Goal: Transaction & Acquisition: Obtain resource

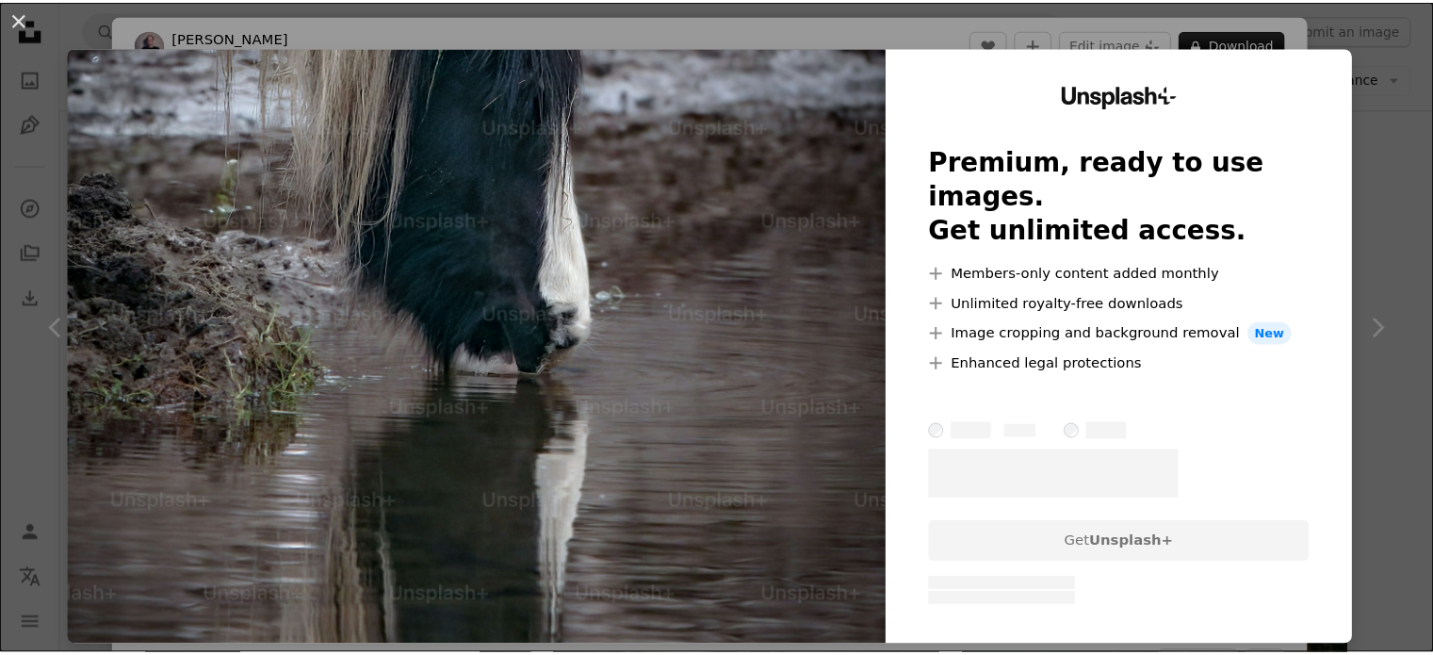
scroll to position [625, 0]
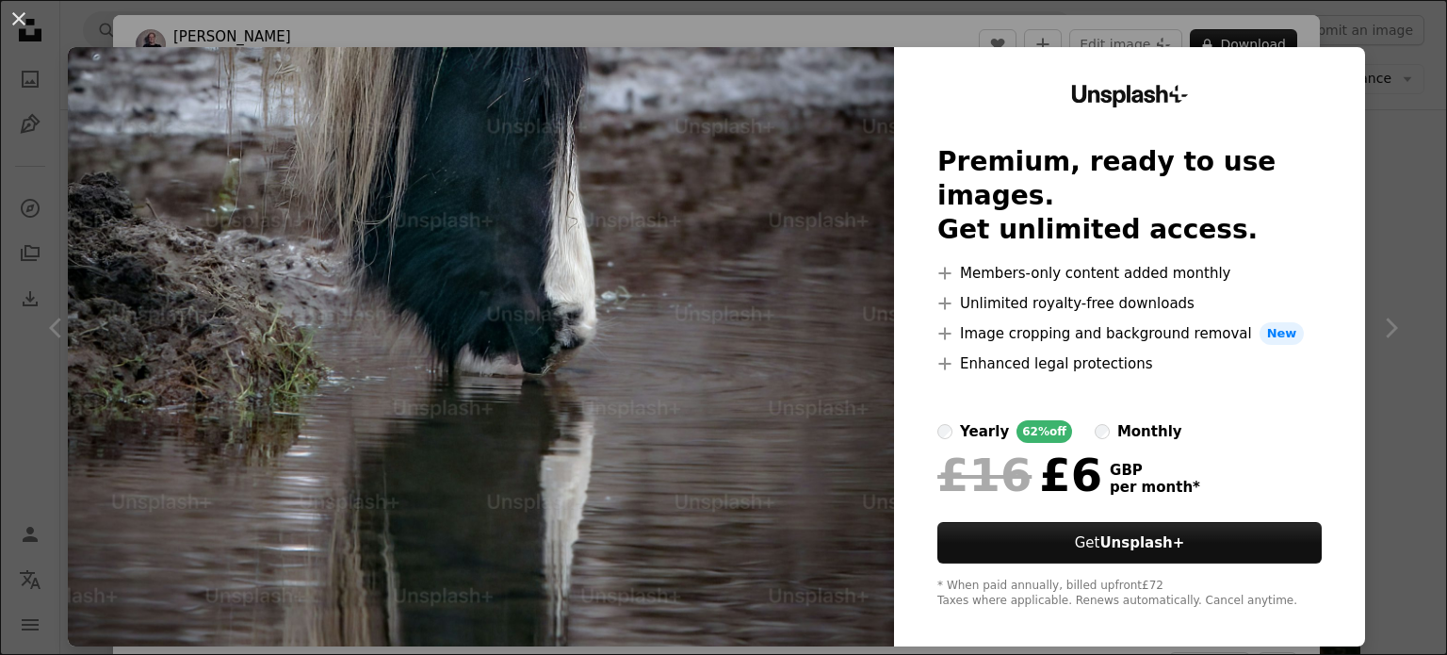
click at [1117, 420] on div "monthly" at bounding box center [1149, 431] width 65 height 23
click at [960, 420] on div "yearly" at bounding box center [984, 431] width 49 height 23
click at [1409, 238] on div "An X shape Unsplash+ Premium, ready to use images. Get unlimited access. A plus…" at bounding box center [723, 327] width 1447 height 655
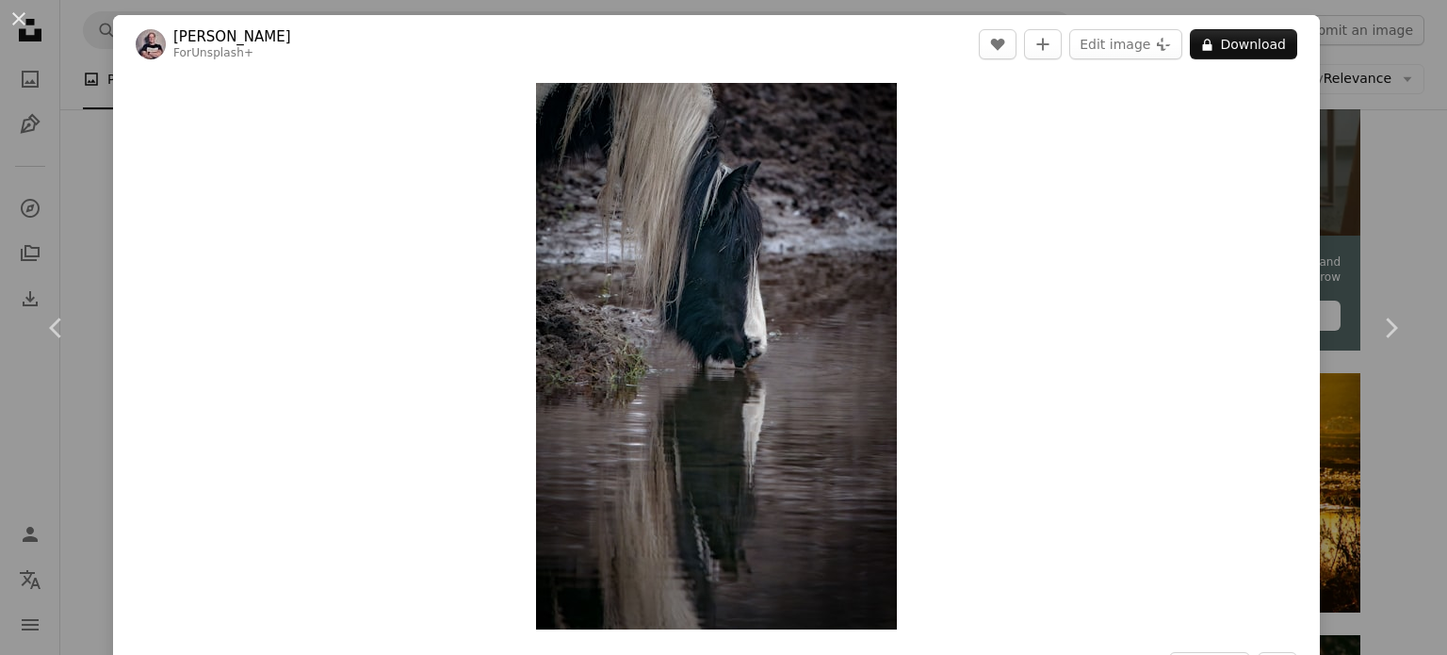
click at [1354, 103] on div "An X shape Chevron left Chevron right [PERSON_NAME] For Unsplash+ A heart A plu…" at bounding box center [723, 327] width 1447 height 655
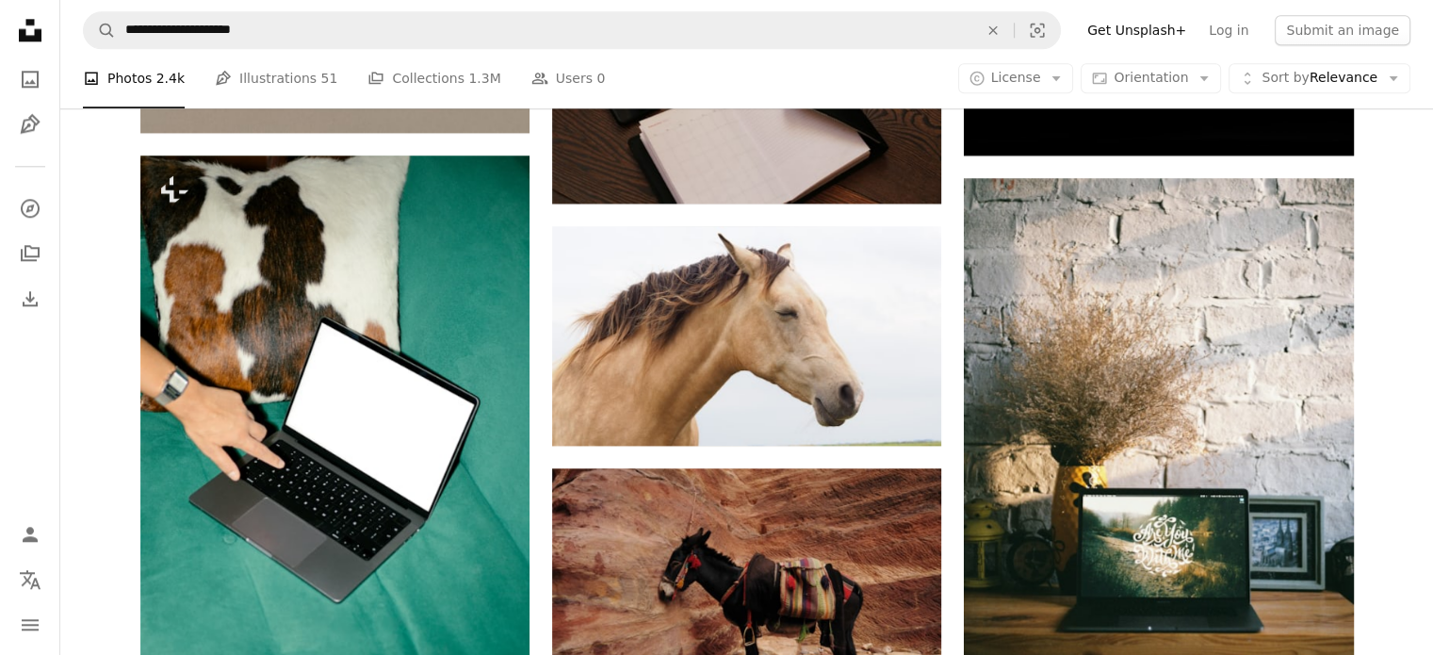
scroll to position [2211, 0]
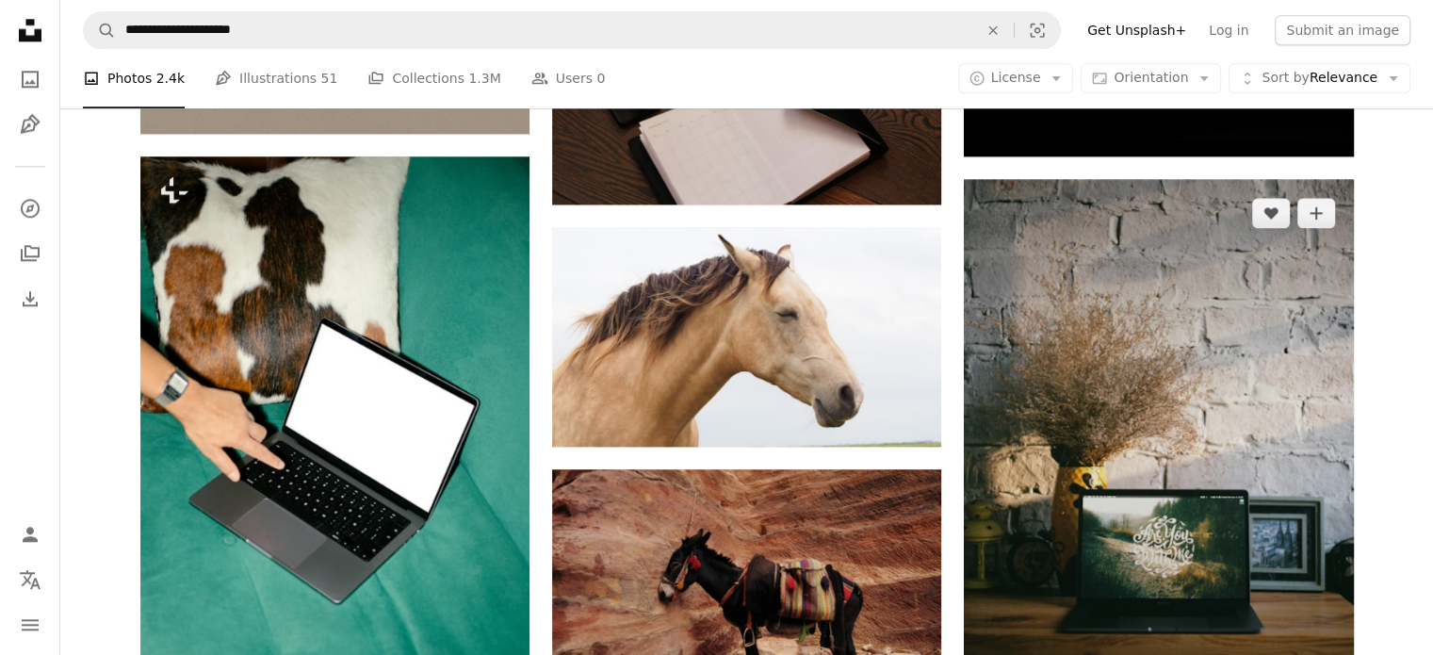
click at [1145, 388] on img at bounding box center [1158, 460] width 389 height 563
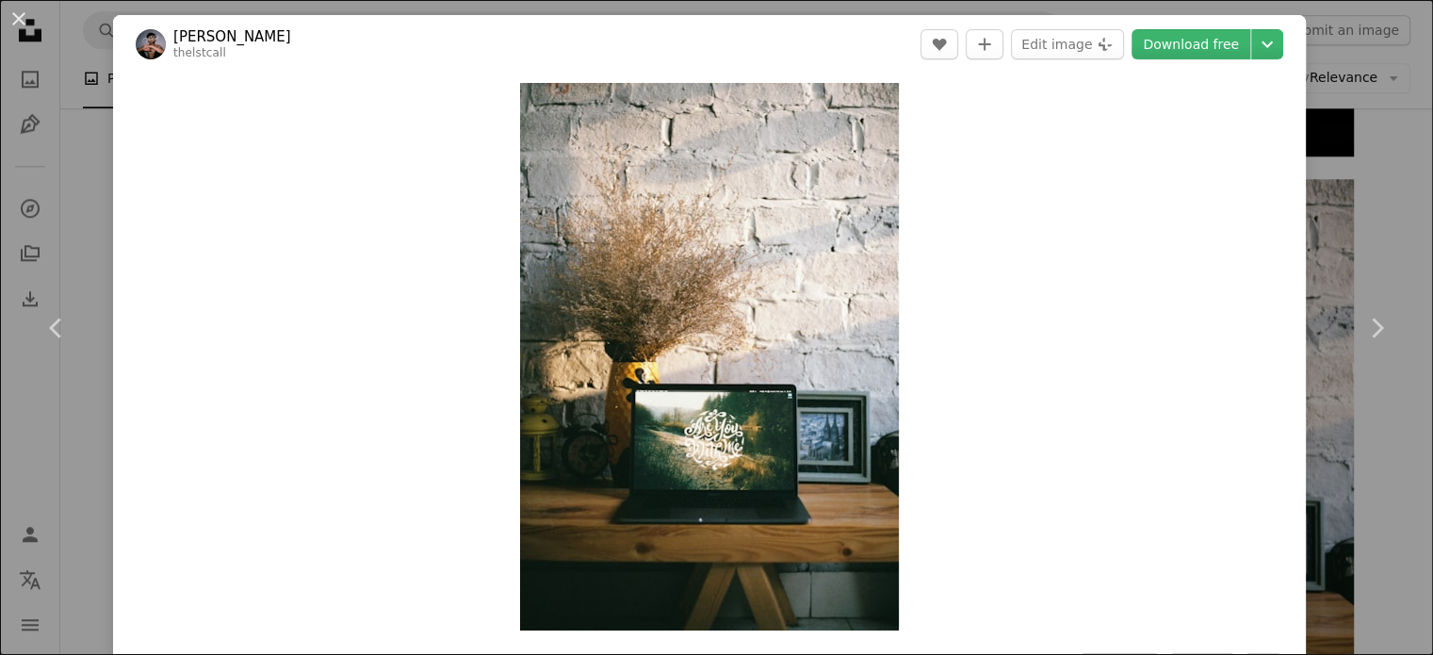
scroll to position [2394, 0]
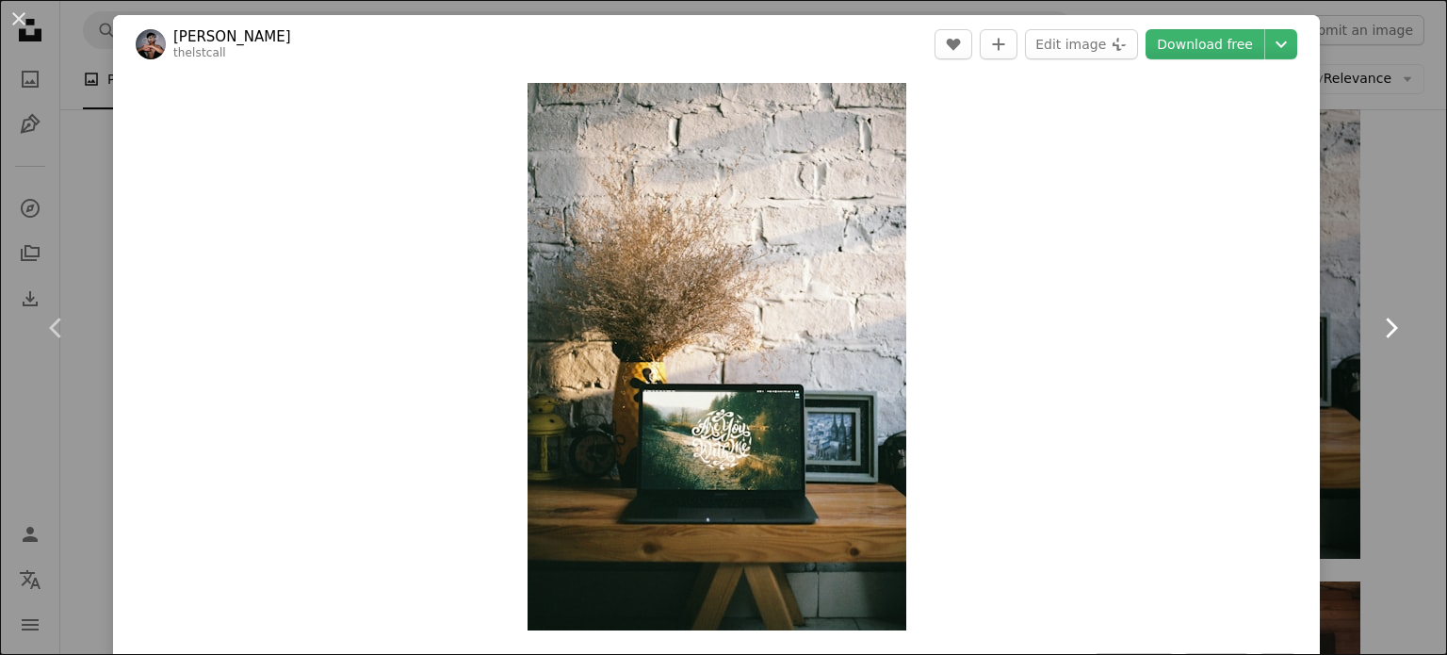
click at [1416, 244] on link "Chevron right" at bounding box center [1390, 327] width 113 height 181
click at [1383, 259] on link "Chevron right" at bounding box center [1390, 327] width 113 height 181
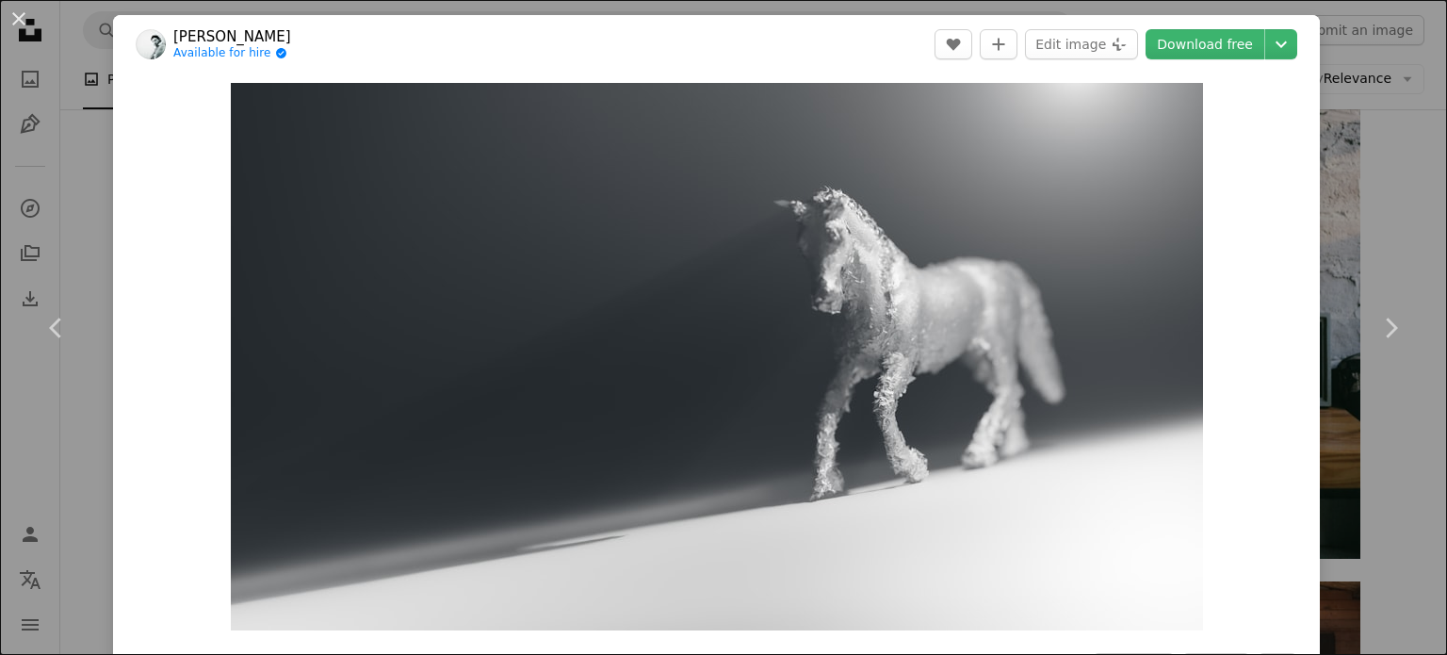
click at [1407, 224] on div "An X shape Chevron left Chevron right [PERSON_NAME] Available for hire A checkm…" at bounding box center [723, 327] width 1447 height 655
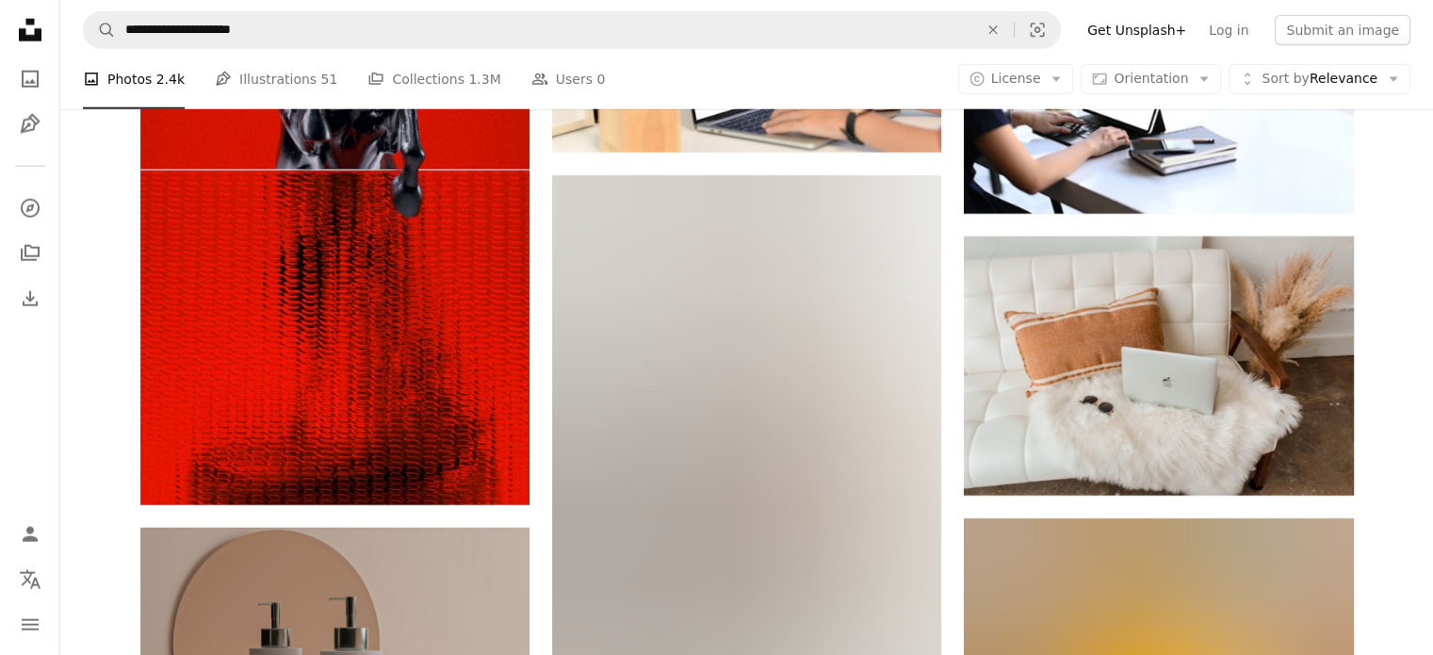
scroll to position [4808, 0]
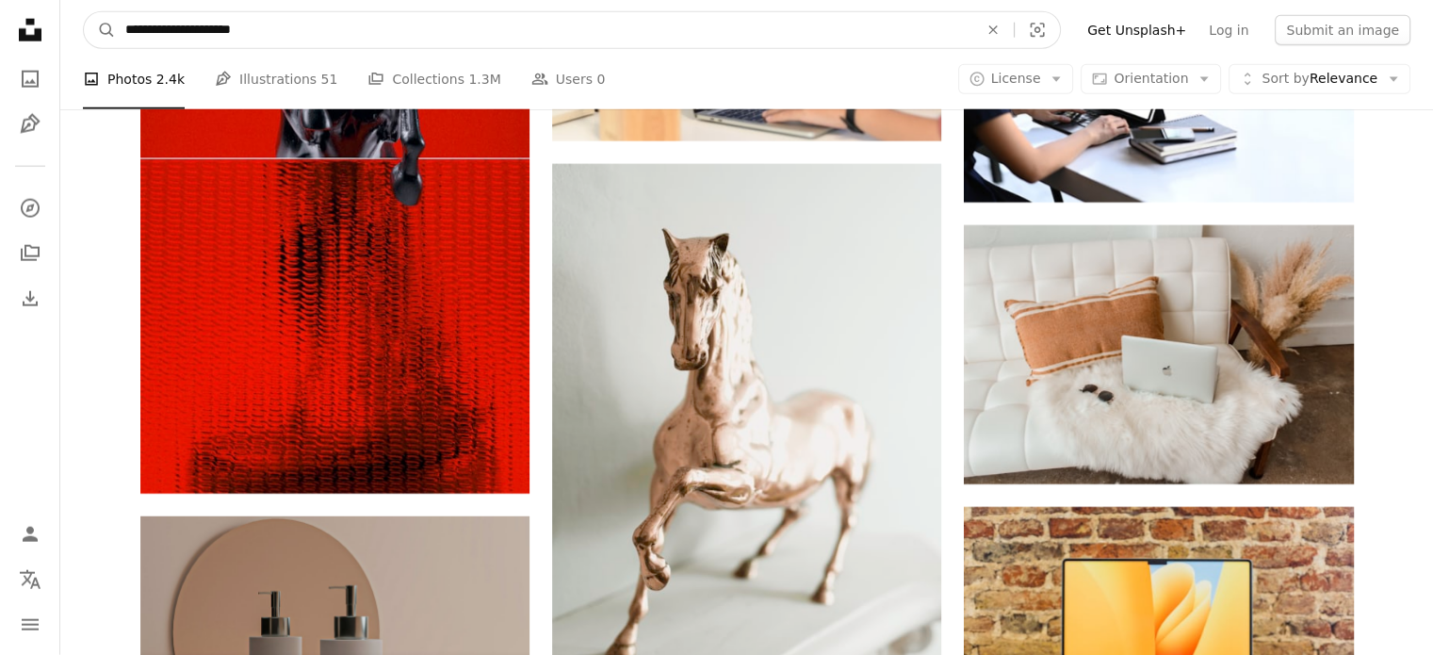
click at [283, 26] on input "**********" at bounding box center [544, 30] width 856 height 36
type input "**********"
click button "A magnifying glass" at bounding box center [100, 30] width 32 height 36
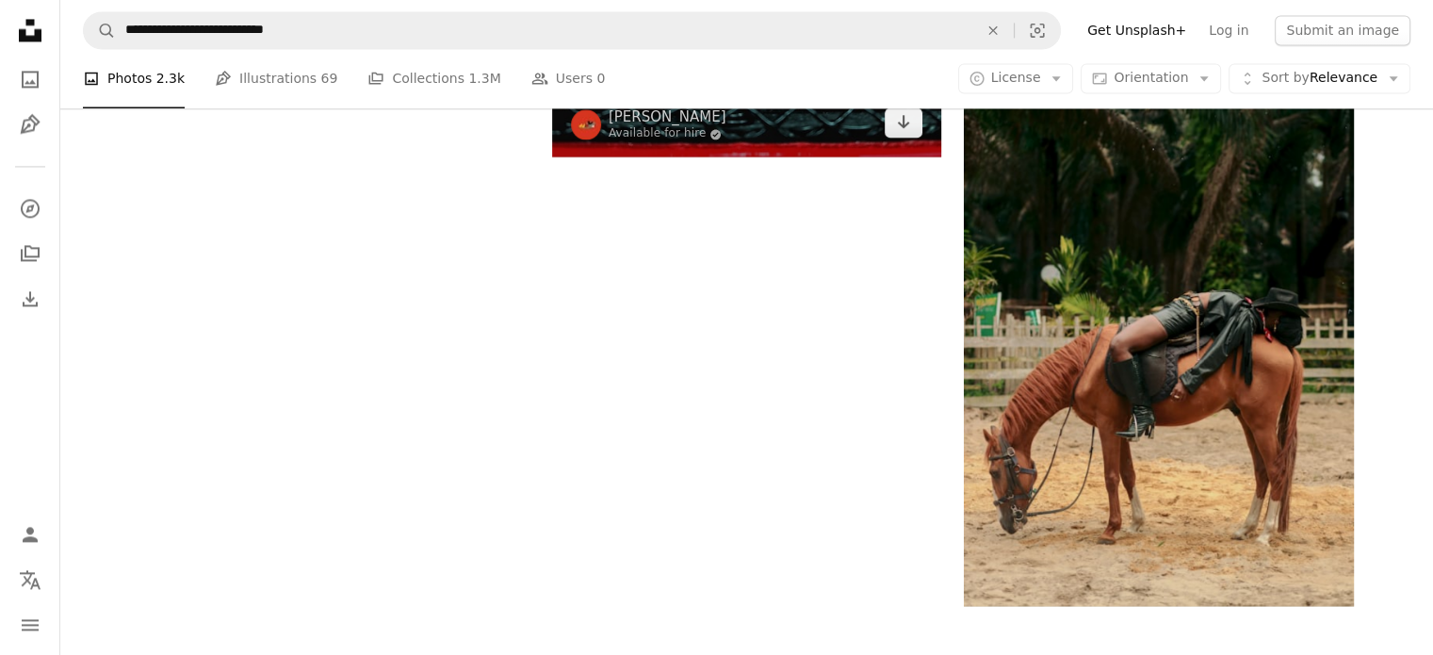
scroll to position [3031, 0]
